Goal: Task Accomplishment & Management: Complete application form

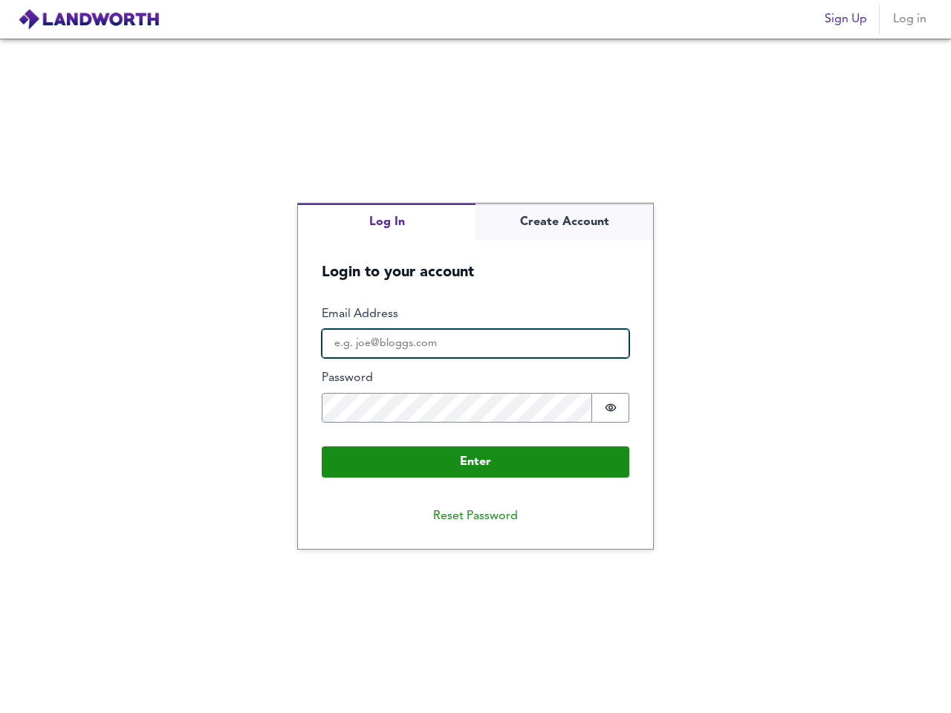
click at [476, 357] on input "Email Address" at bounding box center [476, 344] width 308 height 30
click at [88, 19] on img at bounding box center [89, 19] width 142 height 22
click at [846, 19] on span "Sign Up" at bounding box center [846, 19] width 42 height 21
click at [910, 19] on span "Log in" at bounding box center [910, 19] width 36 height 21
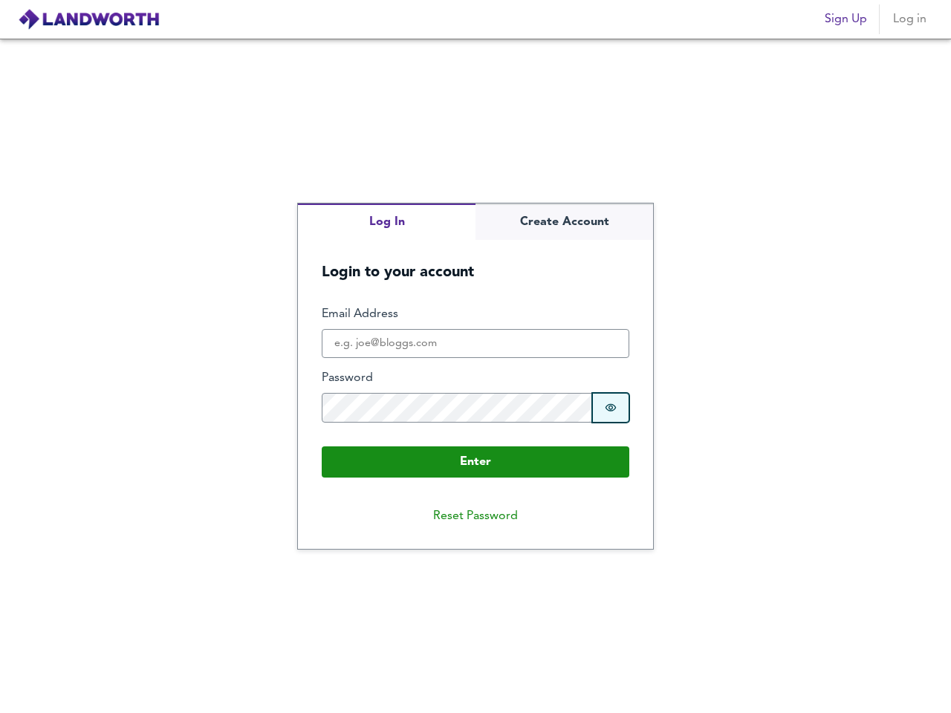
click at [611, 408] on icon "Show password" at bounding box center [611, 408] width 12 height 12
click at [476, 517] on button "Reset Password" at bounding box center [475, 517] width 109 height 30
